Goal: Transaction & Acquisition: Purchase product/service

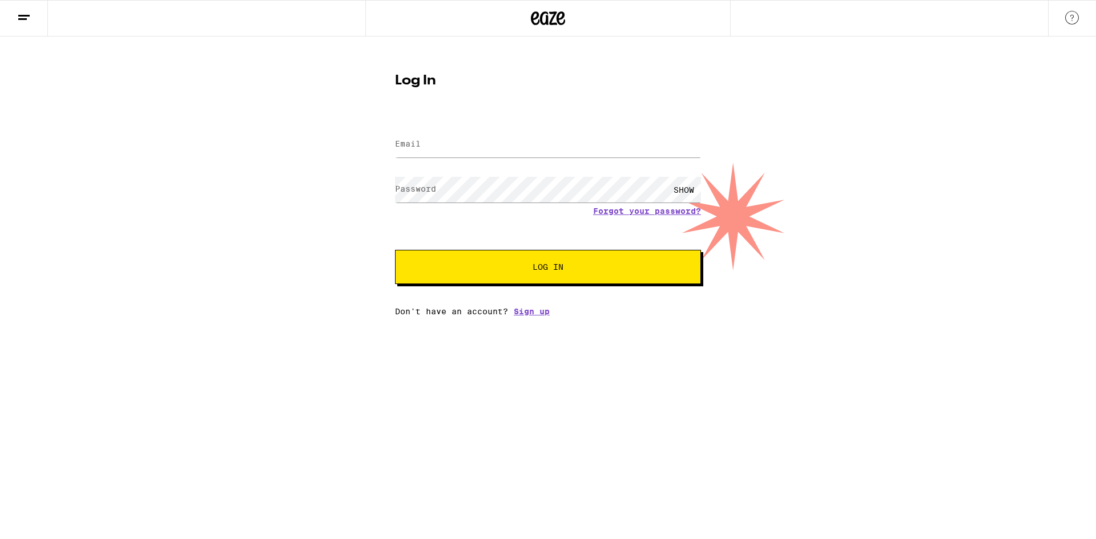
click at [442, 116] on div "Log In Email Email Password Password SHOW Forgot your password? Log In Don't ha…" at bounding box center [548, 190] width 329 height 251
click at [441, 137] on input "Email" at bounding box center [548, 145] width 306 height 26
click at [469, 188] on div "SHOW" at bounding box center [548, 190] width 306 height 34
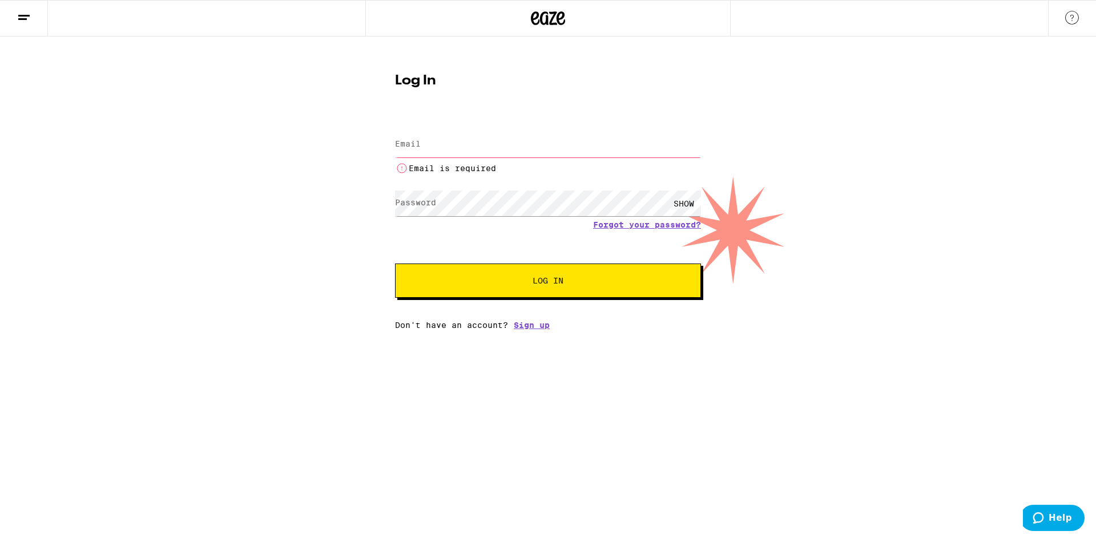
type input "NicholasRollins01@gmail.com"
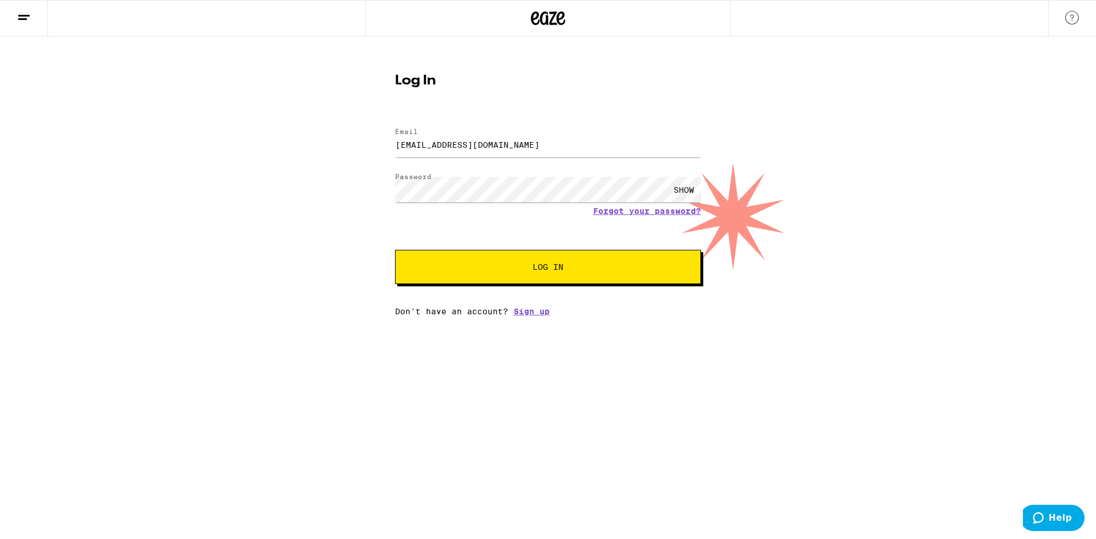
click at [395, 250] on button "Log In" at bounding box center [548, 267] width 306 height 34
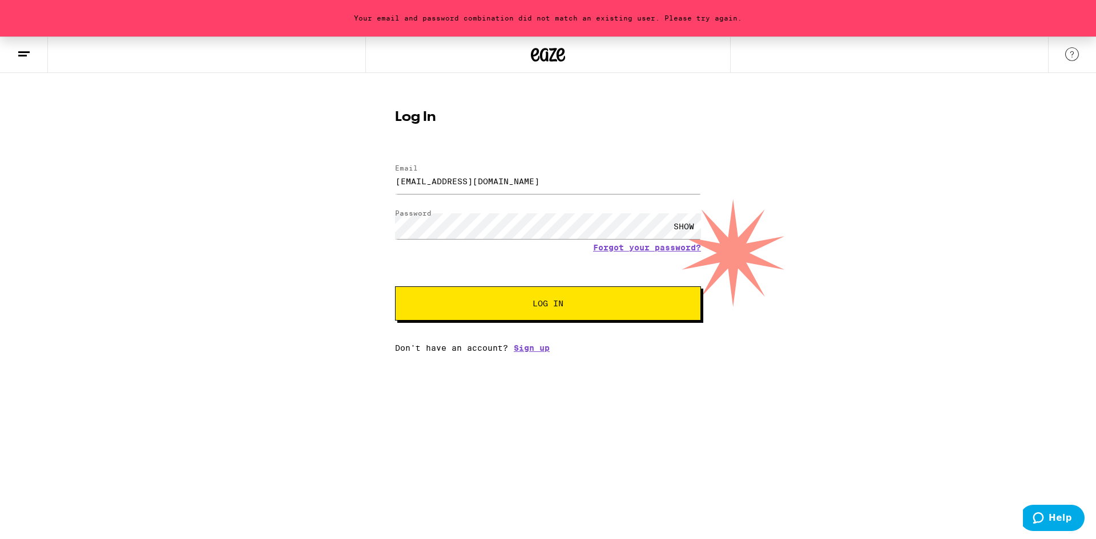
click at [325, 192] on div "Your email and password combination did not match an existing user. Please try …" at bounding box center [548, 195] width 1096 height 316
click at [395, 287] on button "Log In" at bounding box center [548, 304] width 306 height 34
click at [395, 164] on div at bounding box center [395, 164] width 0 height 0
click at [689, 227] on div "SHOW" at bounding box center [684, 226] width 34 height 26
click at [594, 314] on button "Log In" at bounding box center [548, 304] width 306 height 34
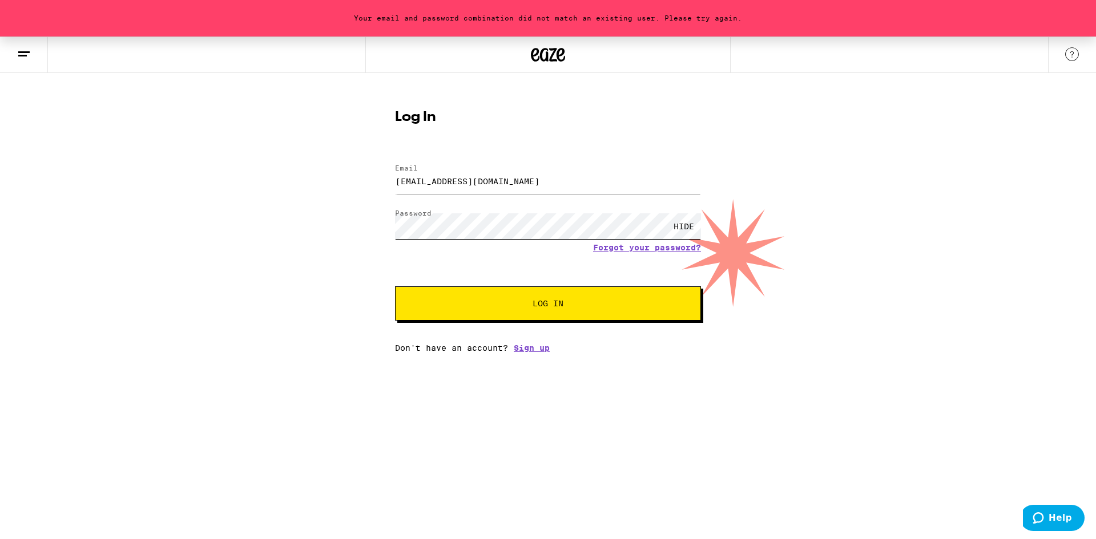
click at [353, 220] on div "Your email and password combination did not match an existing user. Please try …" at bounding box center [548, 195] width 1096 height 316
click at [395, 287] on button "Log In" at bounding box center [548, 304] width 306 height 34
click at [395, 164] on div at bounding box center [395, 164] width 0 height 0
click at [632, 254] on form "Email Email NicholasRollins01@gmail.com Password Password HIDE Forgot your pass…" at bounding box center [548, 237] width 306 height 168
click at [632, 249] on link "Forgot your password?" at bounding box center [647, 247] width 108 height 9
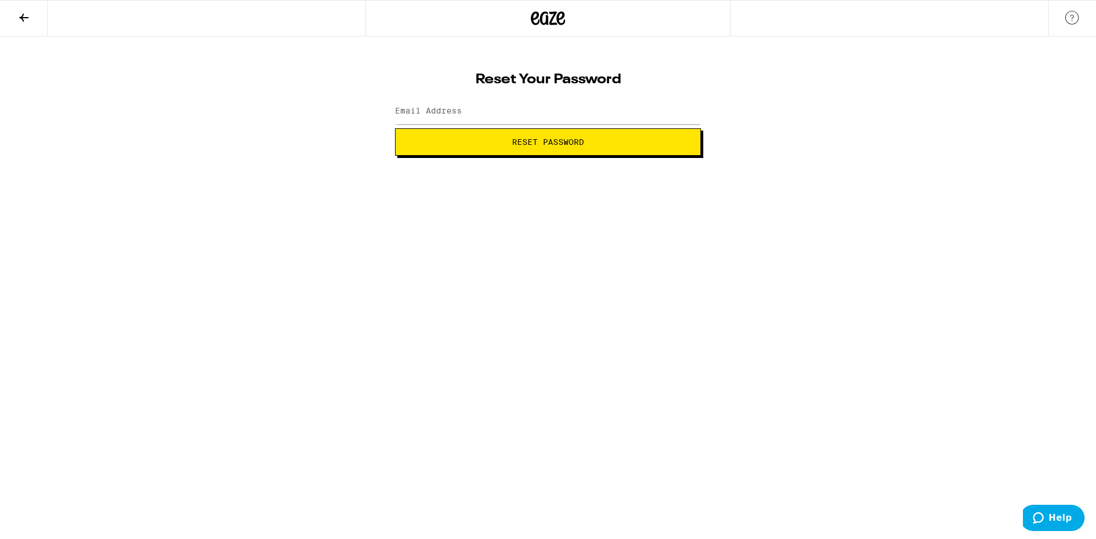
click at [437, 106] on label "Email Address" at bounding box center [428, 110] width 67 height 9
click at [436, 112] on label "Email Address" at bounding box center [428, 110] width 67 height 9
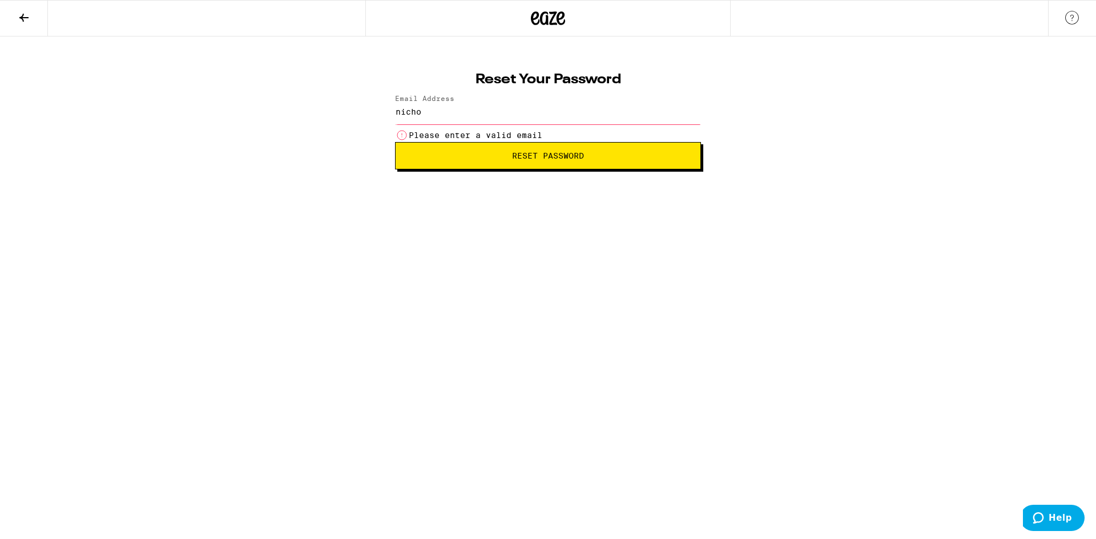
type input "NicholasRollins01@gmail.com"
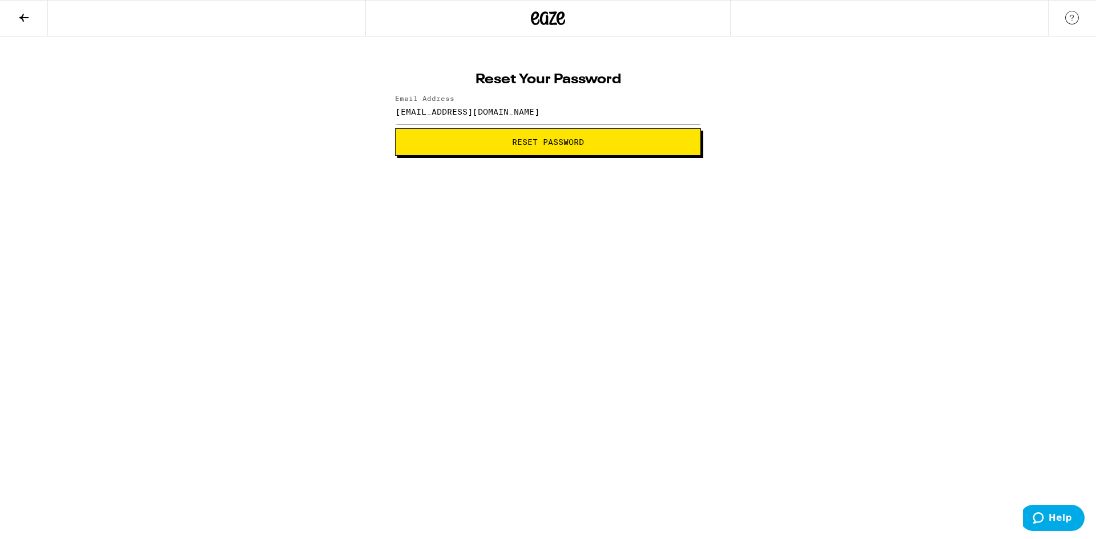
click at [521, 142] on span "Reset Password" at bounding box center [548, 142] width 72 height 8
click at [675, 107] on div "SHOW" at bounding box center [684, 112] width 34 height 26
click at [605, 142] on span "Submit" at bounding box center [548, 142] width 287 height 8
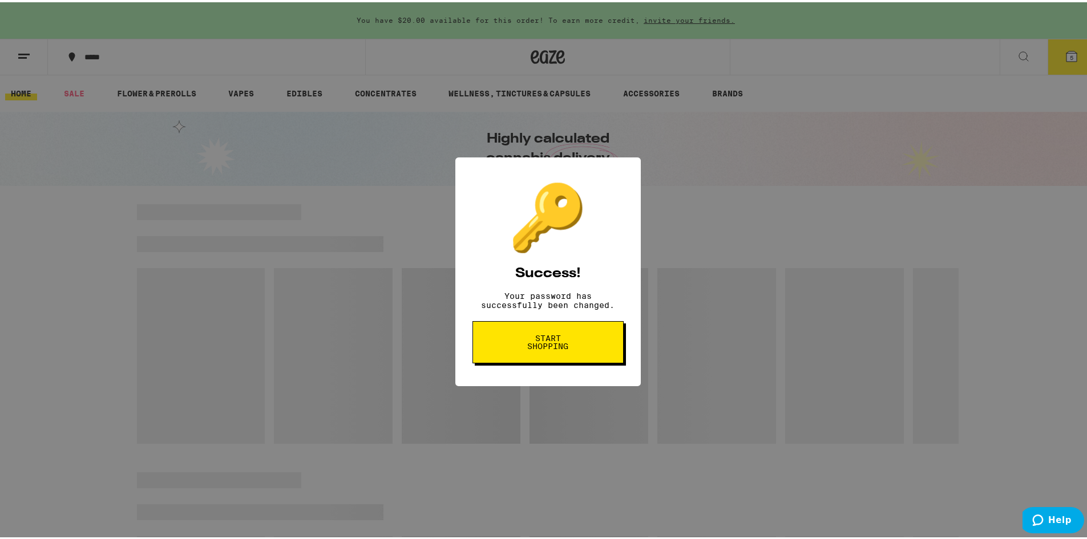
click at [519, 348] on span "Start shopping" at bounding box center [548, 340] width 59 height 16
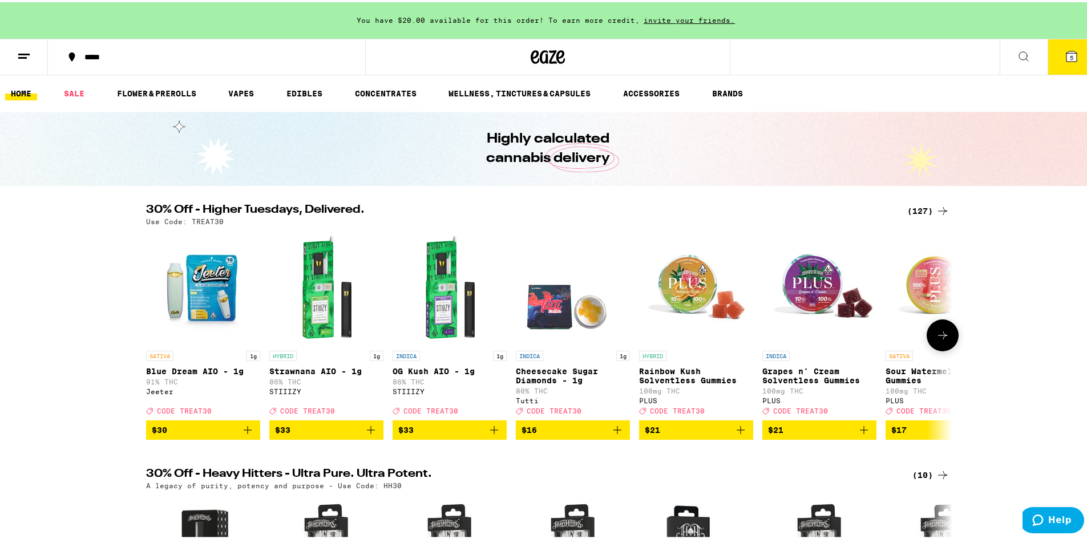
click at [936, 338] on icon at bounding box center [943, 333] width 14 height 14
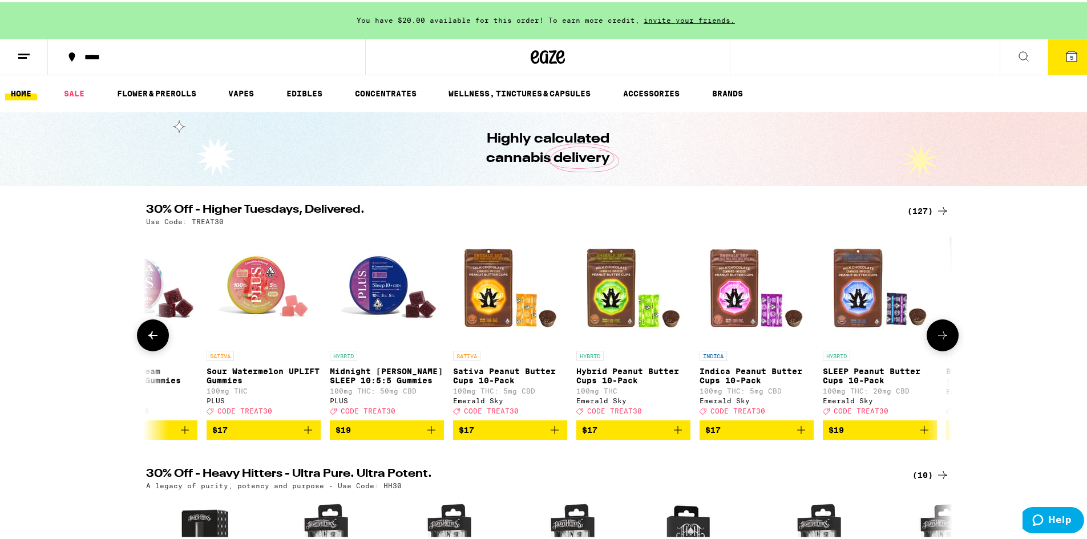
click at [936, 338] on icon at bounding box center [943, 333] width 14 height 14
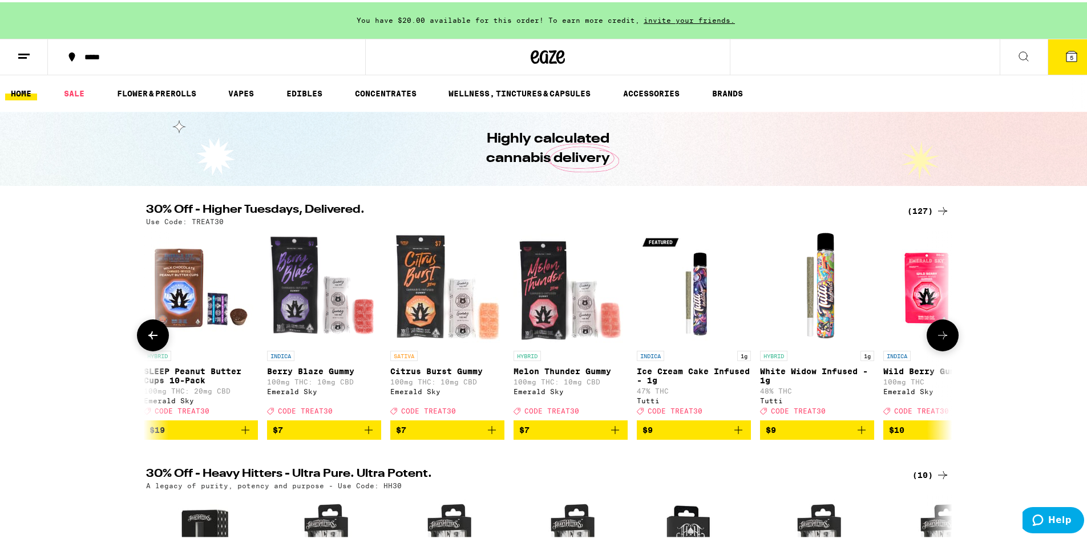
click at [936, 338] on icon at bounding box center [943, 333] width 14 height 14
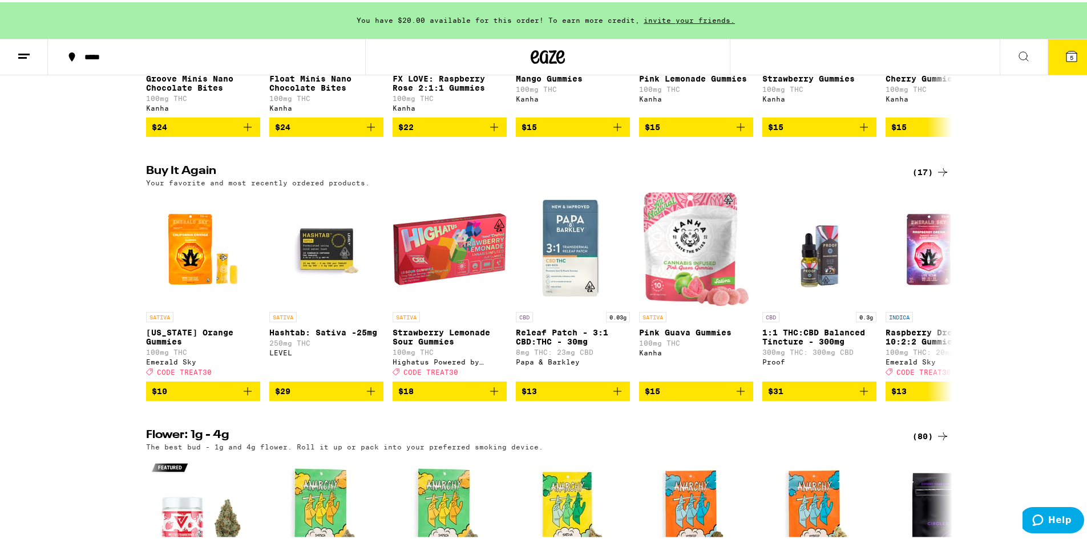
scroll to position [856, 0]
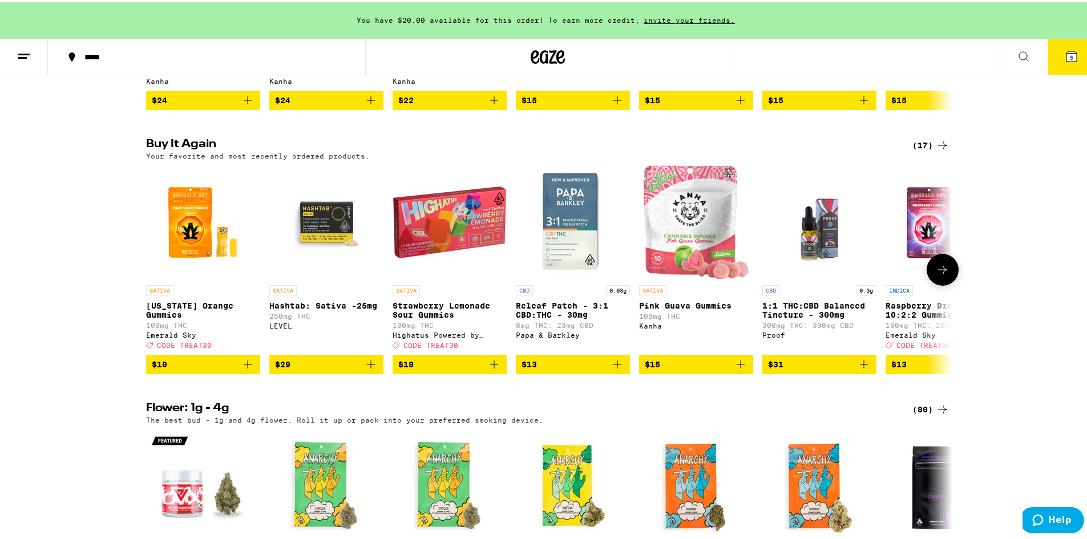
click at [951, 284] on button at bounding box center [943, 268] width 32 height 32
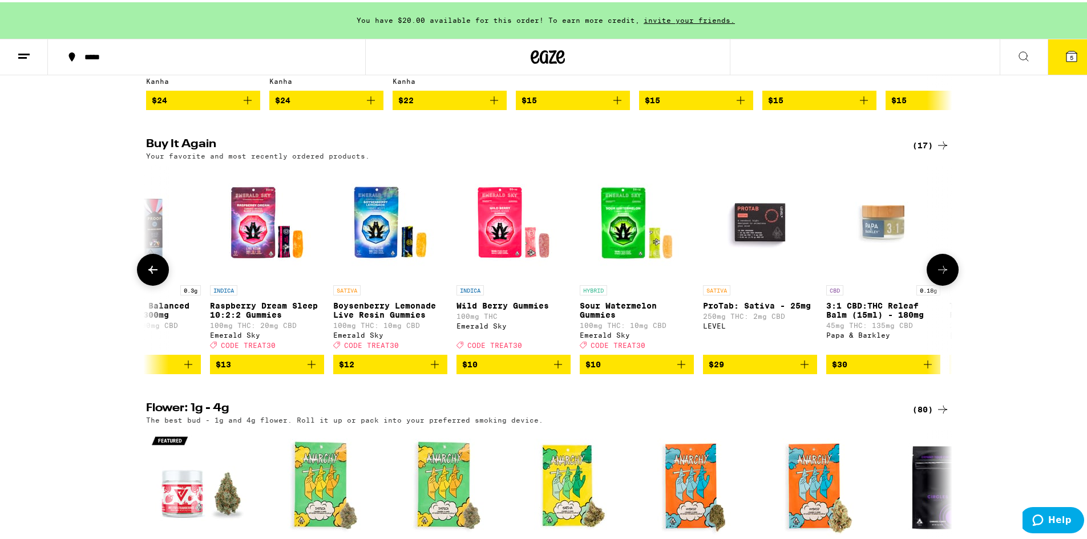
scroll to position [0, 679]
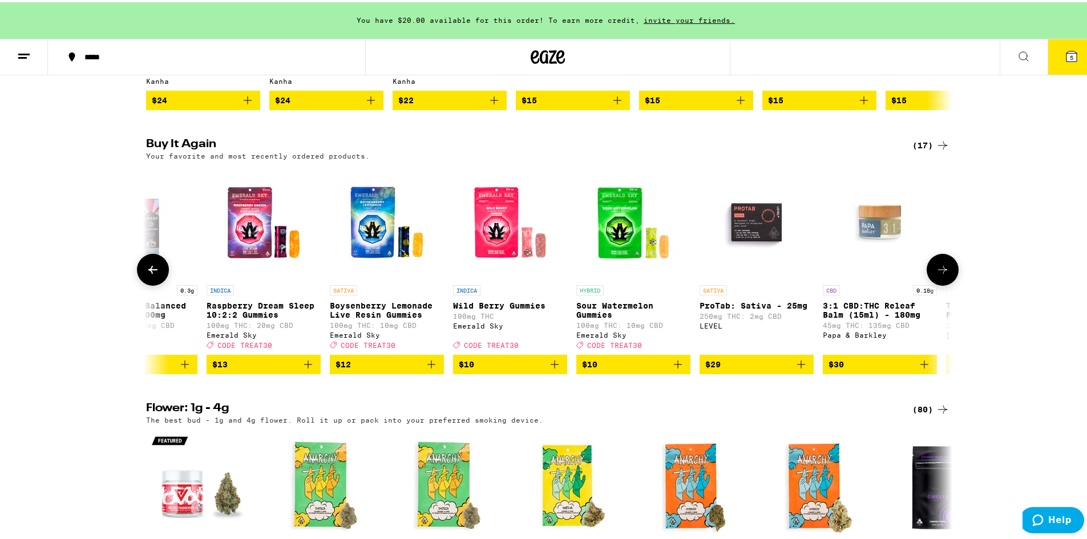
click at [943, 275] on icon at bounding box center [943, 268] width 14 height 14
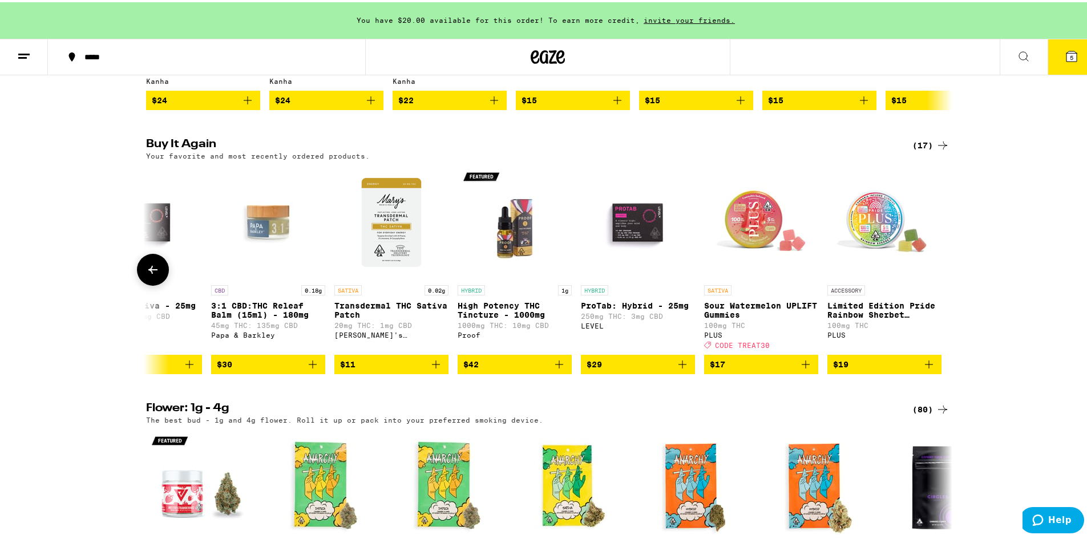
scroll to position [0, 1292]
drag, startPoint x: 943, startPoint y: 305, endPoint x: 973, endPoint y: 289, distance: 33.2
click at [972, 289] on div "Buy It Again (17) Your favorite and most recently ordered products. SATIVA [US_…" at bounding box center [548, 254] width 1096 height 236
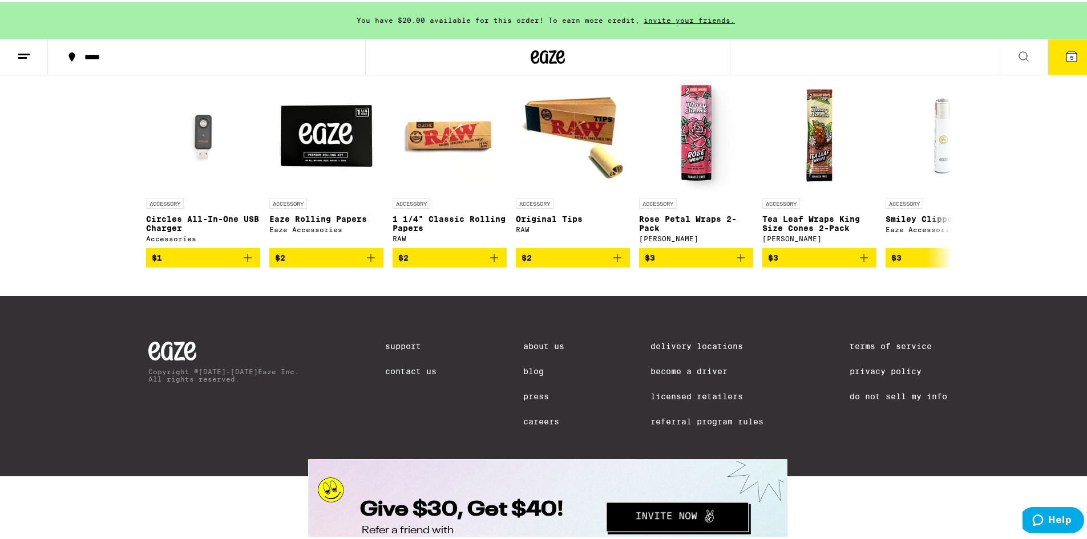
scroll to position [4852, 0]
